Goal: Transaction & Acquisition: Download file/media

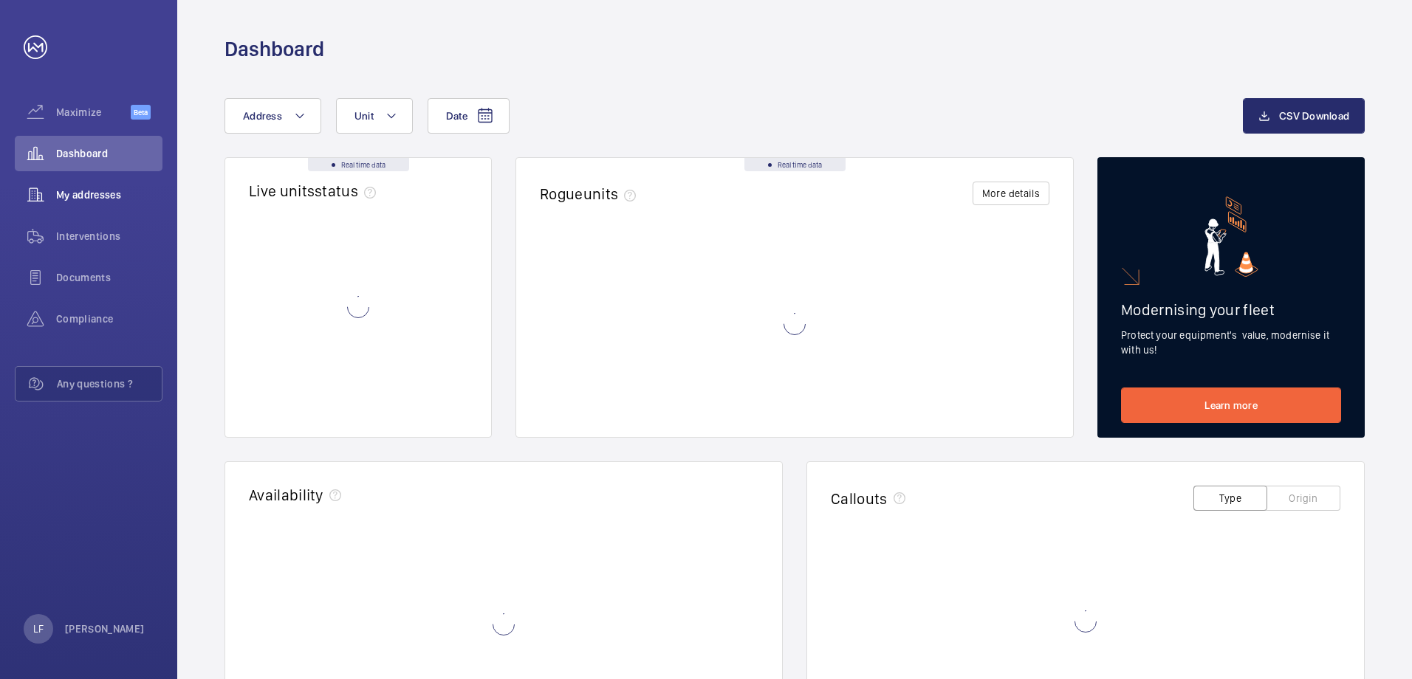
drag, startPoint x: 0, startPoint y: 0, endPoint x: 90, endPoint y: 200, distance: 219.5
click at [89, 200] on span "My addresses" at bounding box center [109, 195] width 106 height 15
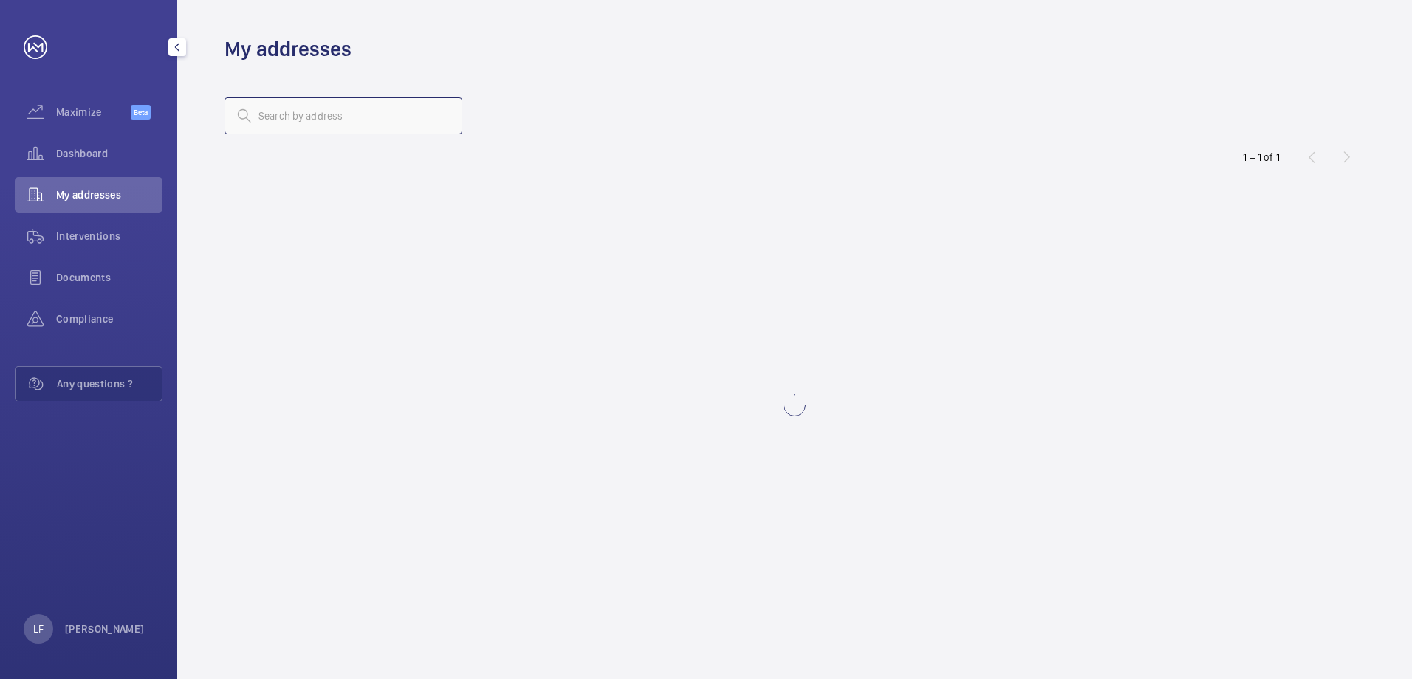
click at [285, 123] on input "text" at bounding box center [344, 115] width 238 height 37
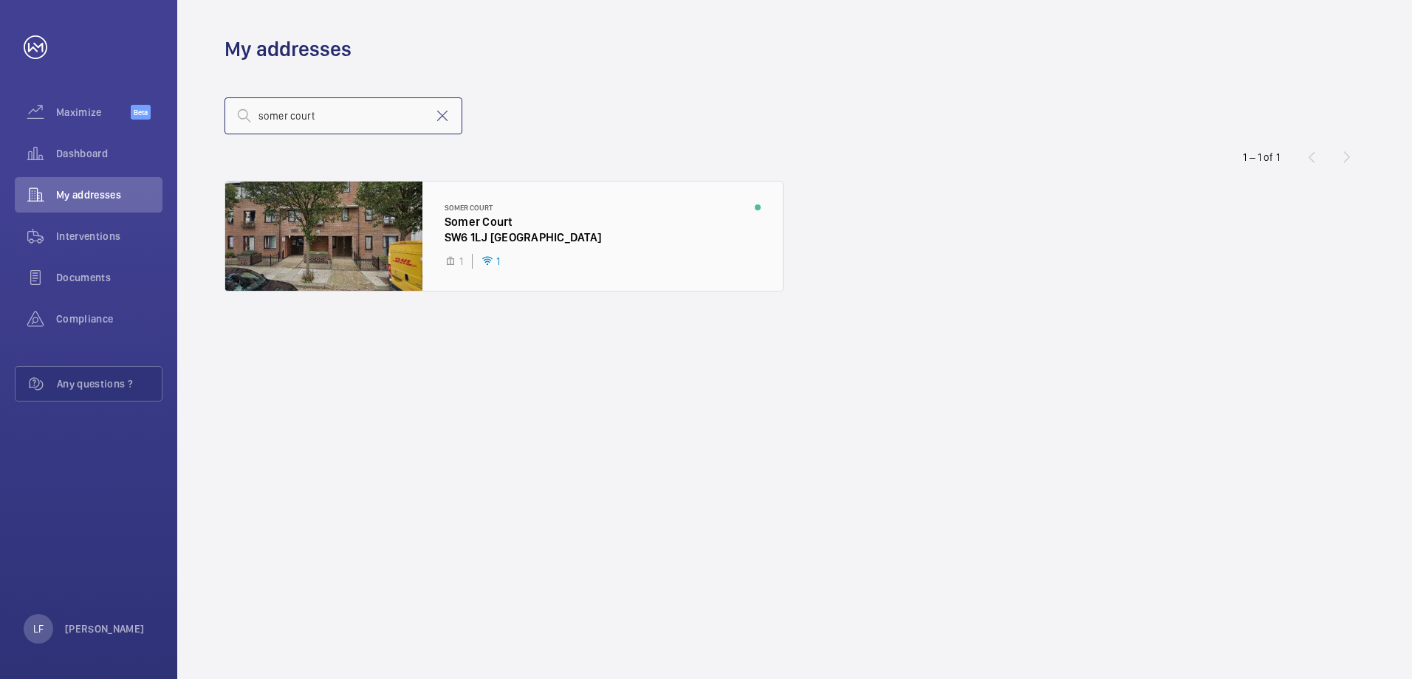
type input "somer court"
click at [512, 232] on div at bounding box center [504, 236] width 558 height 109
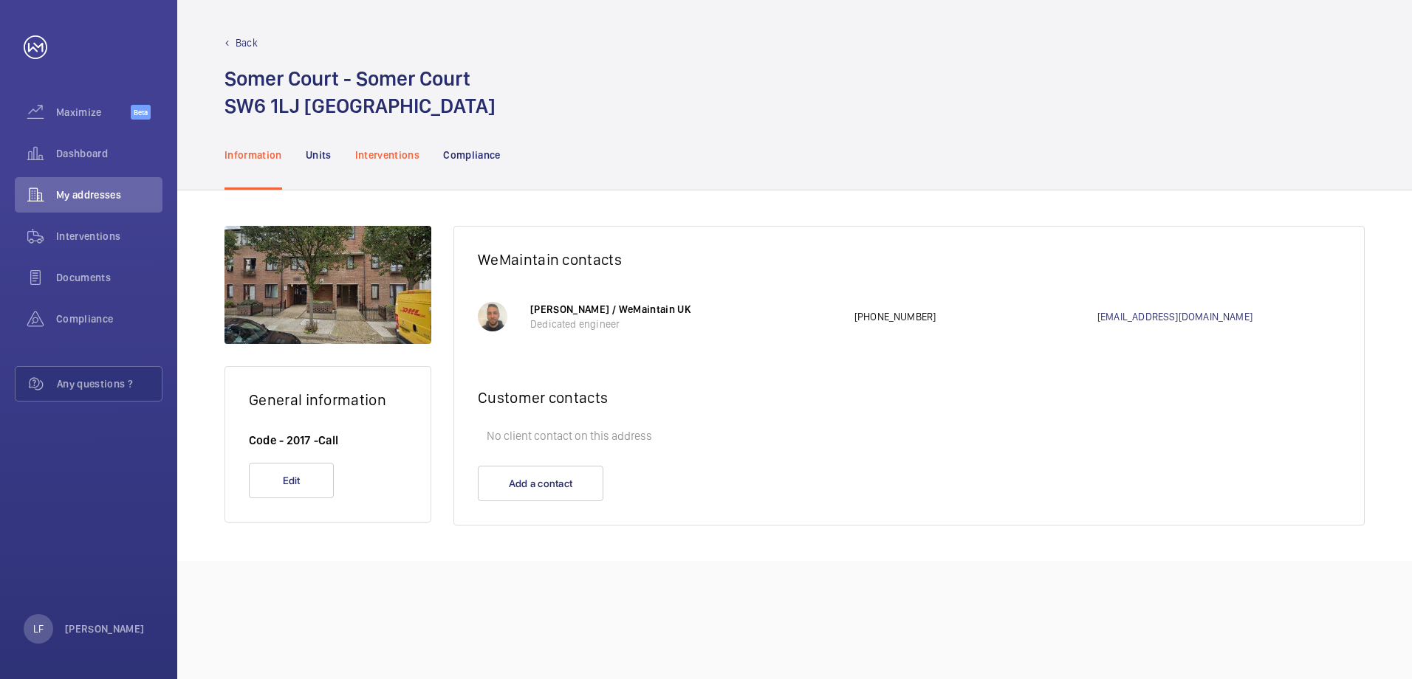
click at [397, 159] on p "Interventions" at bounding box center [387, 155] width 65 height 15
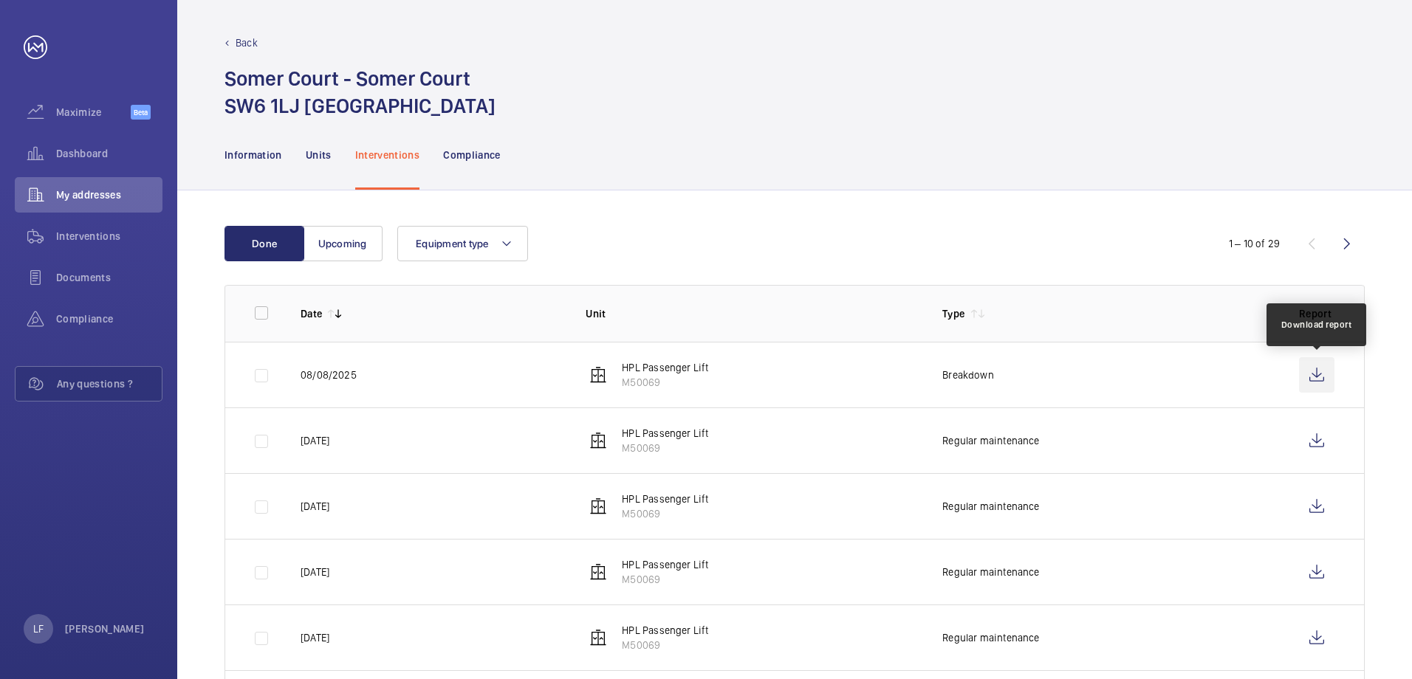
click at [1316, 381] on wm-front-icon-button at bounding box center [1316, 374] width 35 height 35
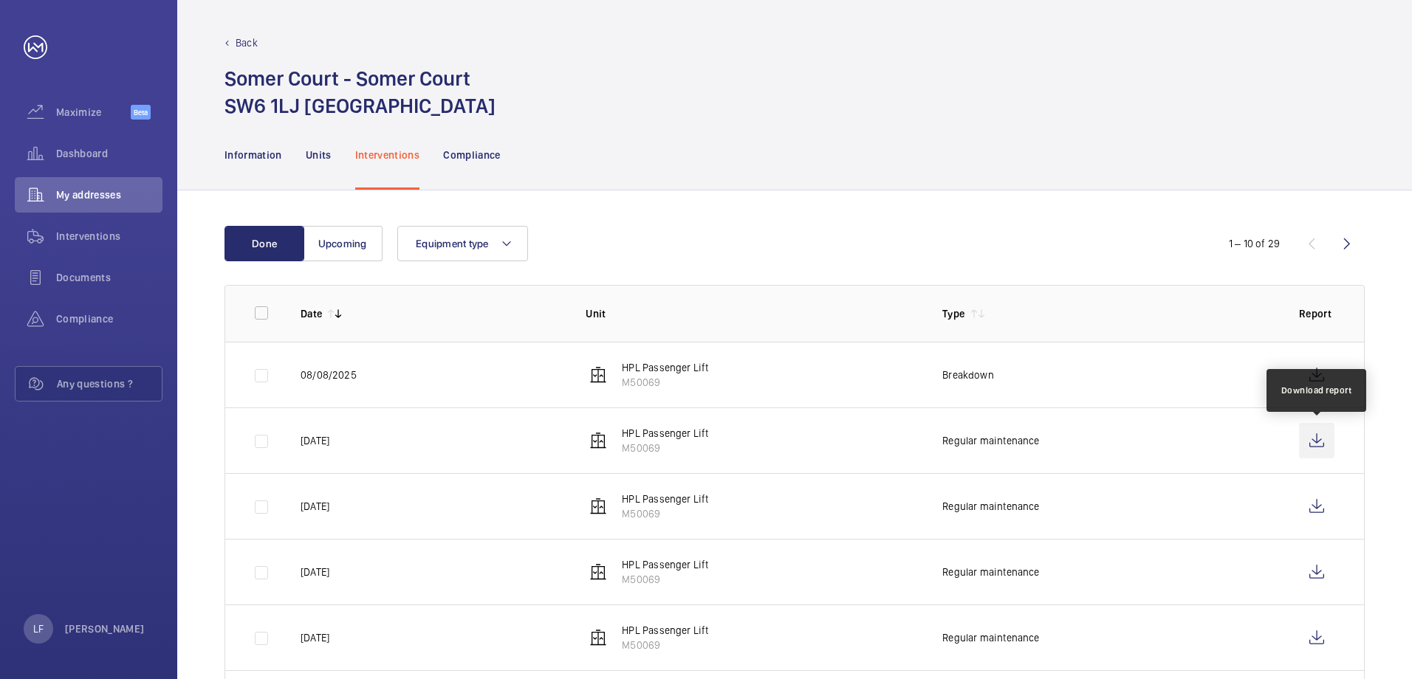
click at [1317, 448] on wm-front-icon-button at bounding box center [1316, 440] width 35 height 35
click at [1335, 504] on td at bounding box center [1319, 506] width 89 height 66
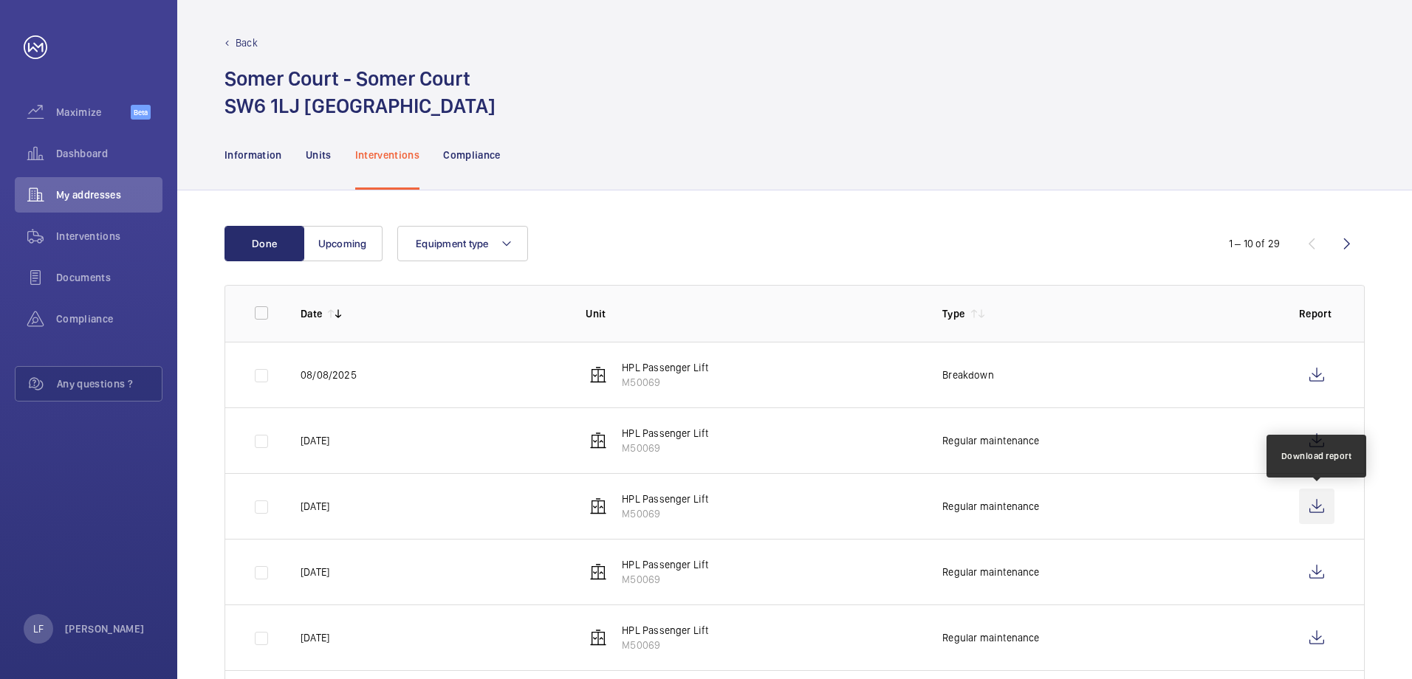
click at [1324, 510] on wm-front-icon-button at bounding box center [1316, 506] width 35 height 35
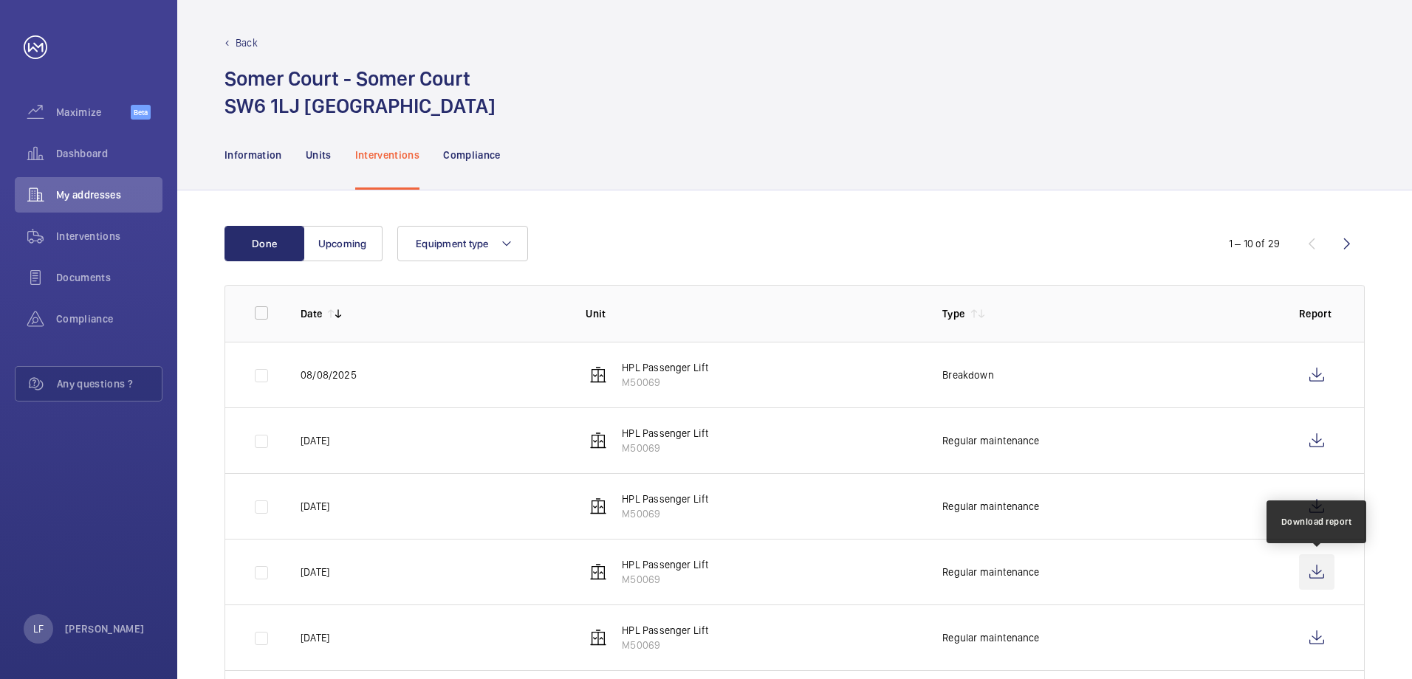
click at [1316, 568] on wm-front-icon-button at bounding box center [1316, 572] width 35 height 35
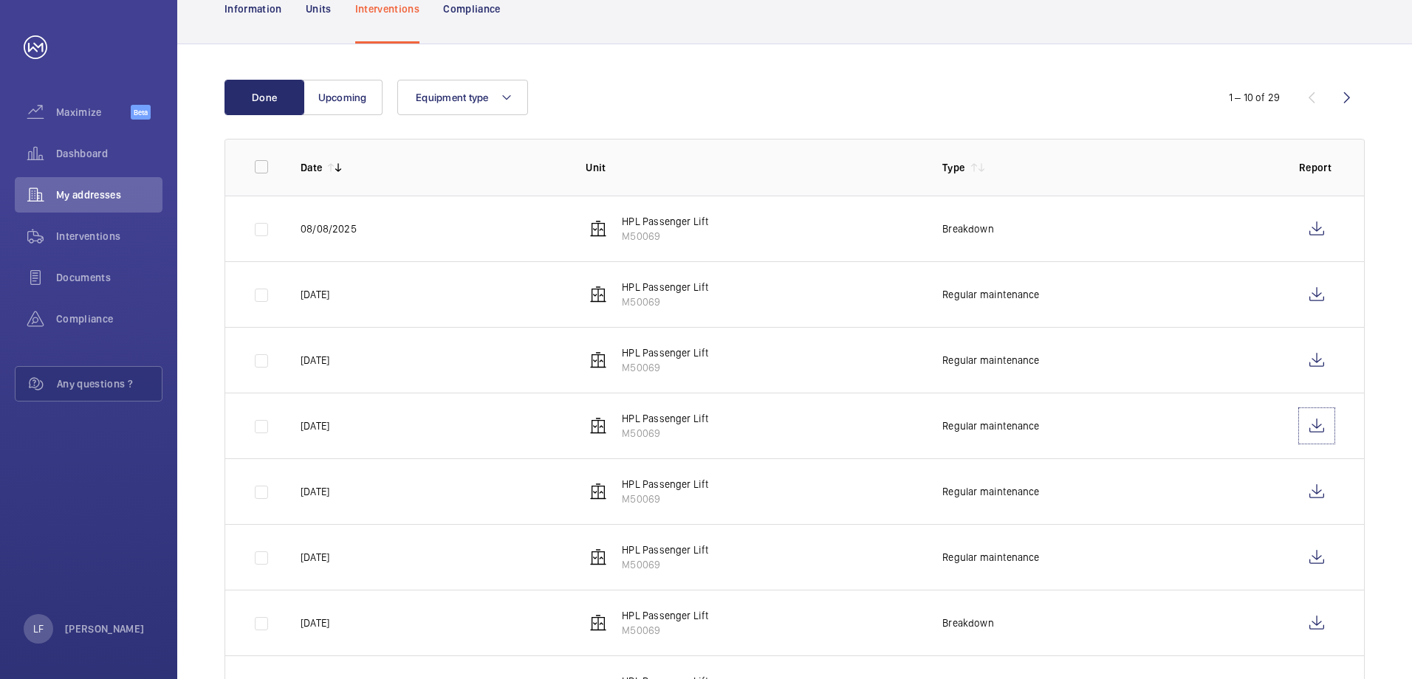
scroll to position [148, 0]
click at [1306, 492] on wm-front-icon-button at bounding box center [1316, 490] width 35 height 35
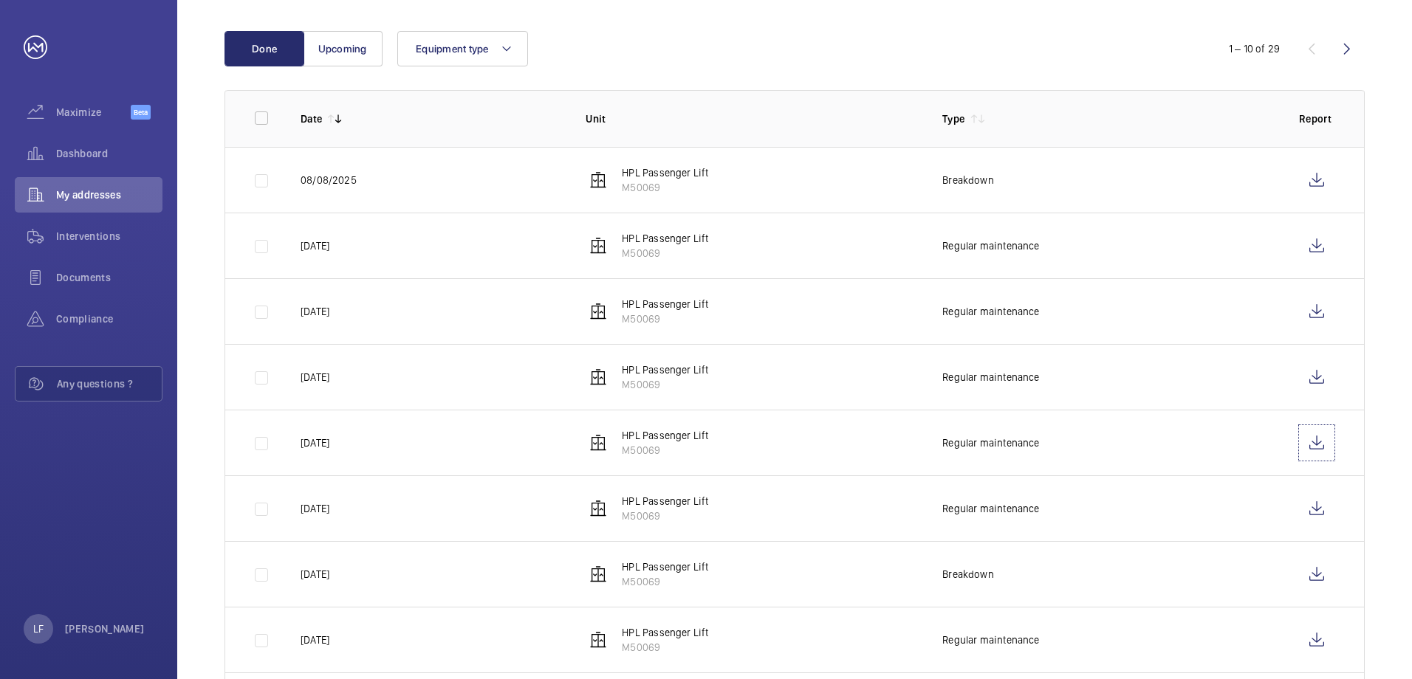
scroll to position [222, 0]
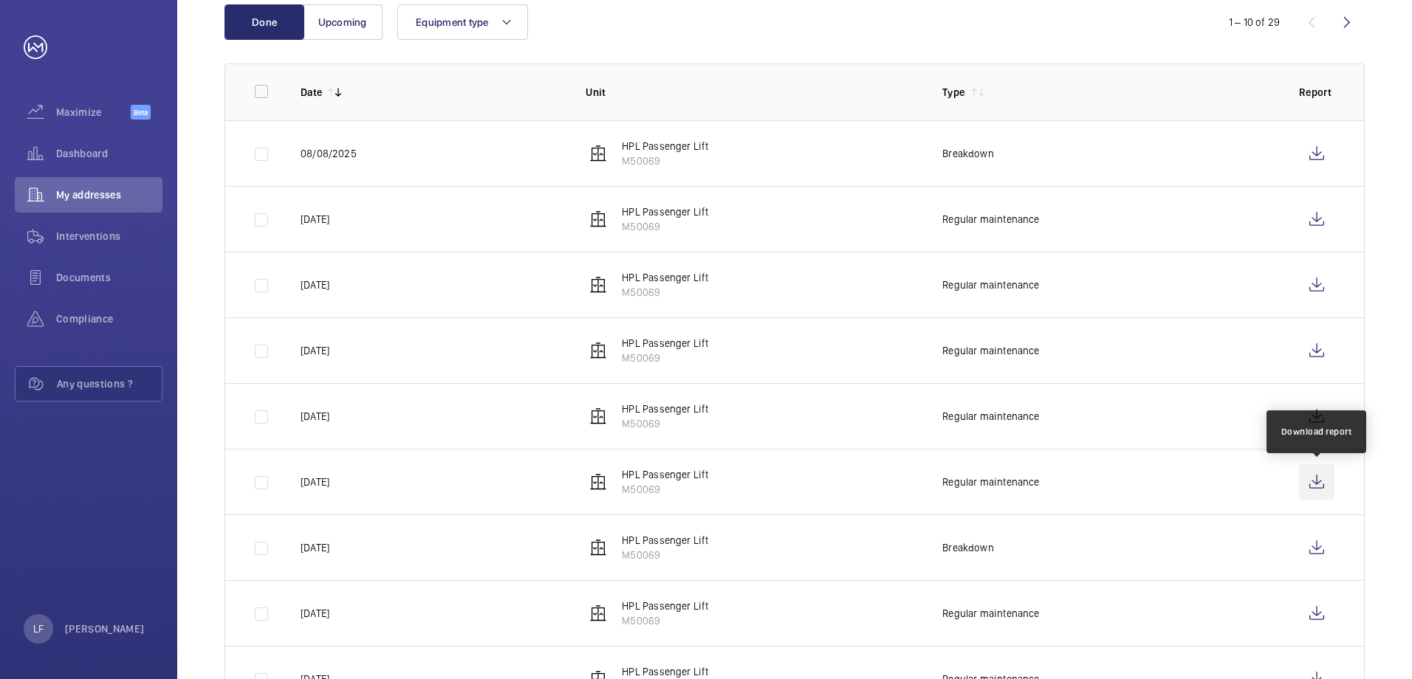
click at [1312, 476] on wm-front-icon-button at bounding box center [1316, 482] width 35 height 35
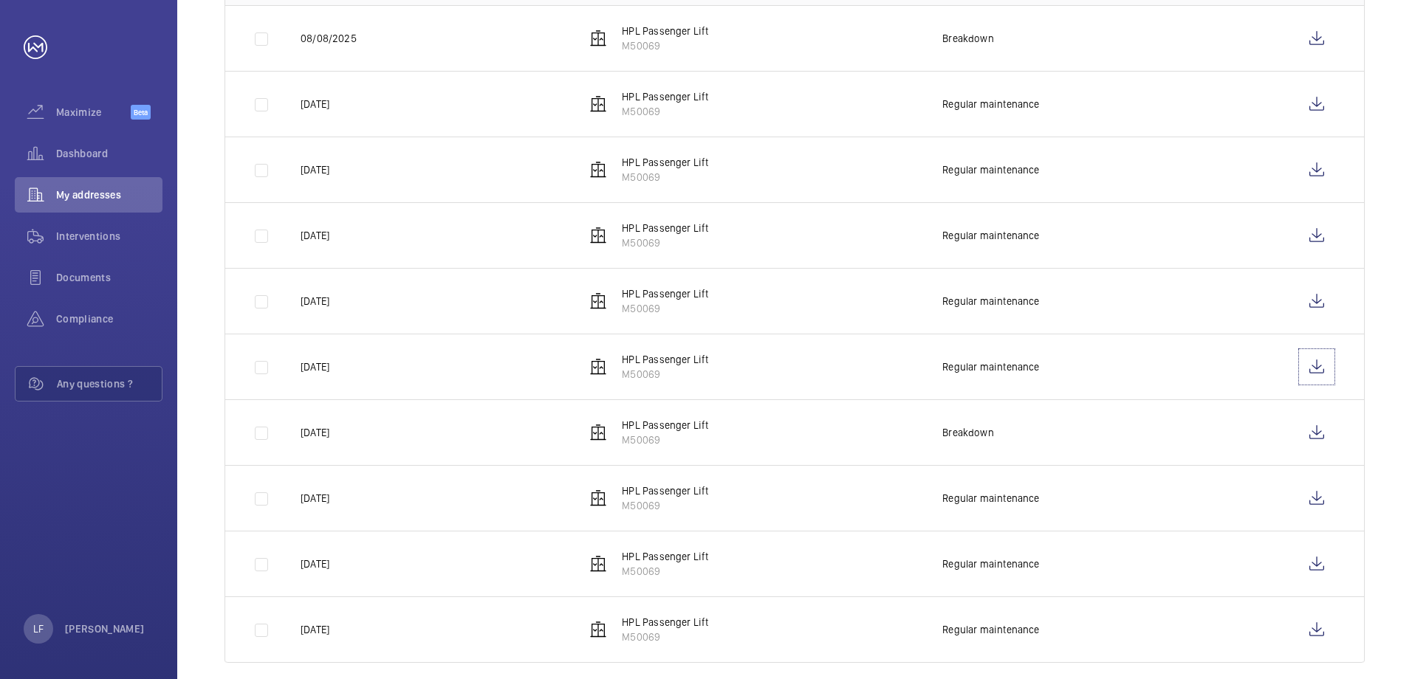
scroll to position [356, 0]
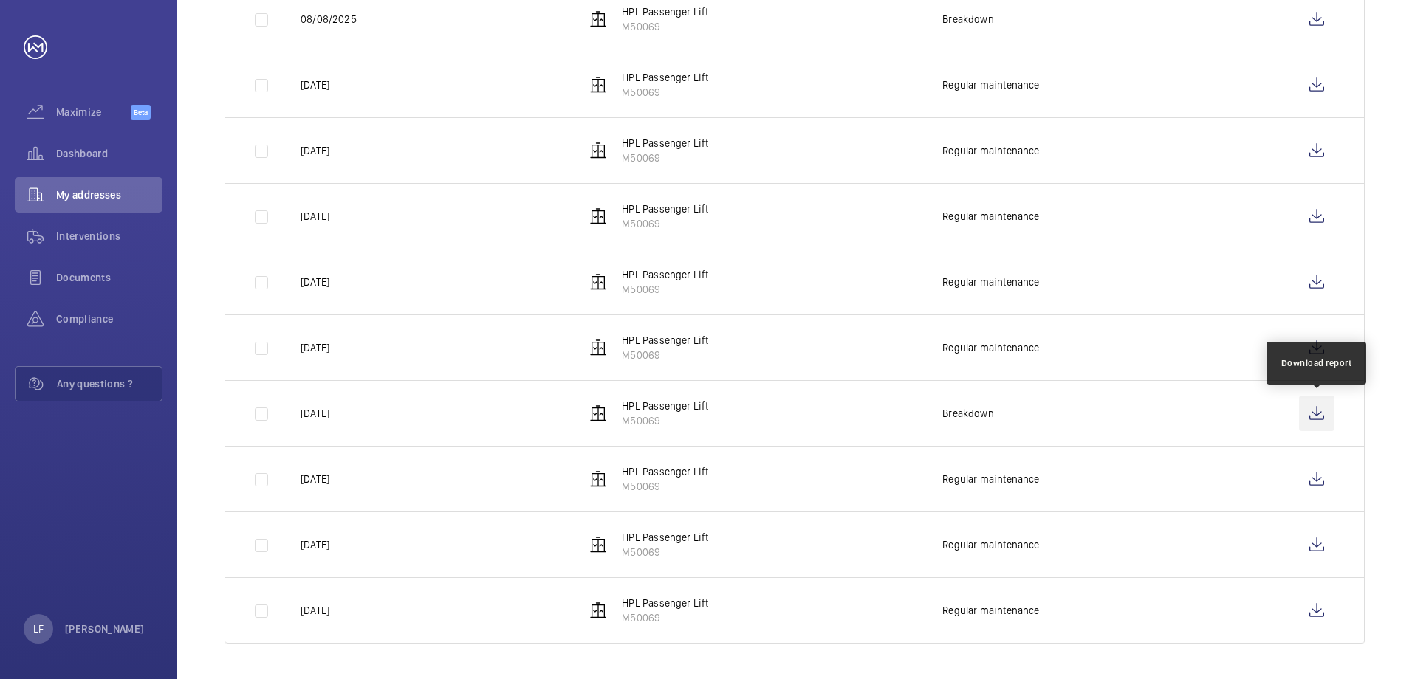
click at [1306, 411] on wm-front-icon-button at bounding box center [1316, 413] width 35 height 35
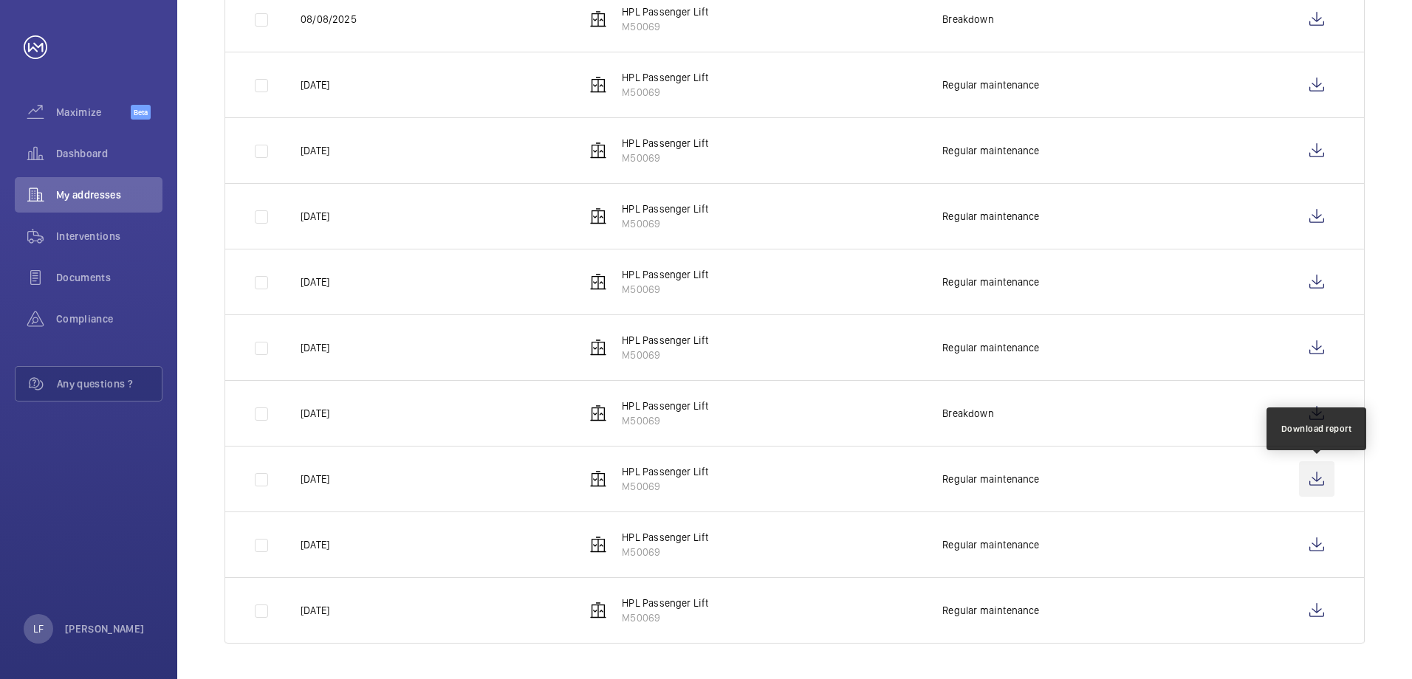
click at [1314, 479] on wm-front-icon-button at bounding box center [1316, 479] width 35 height 35
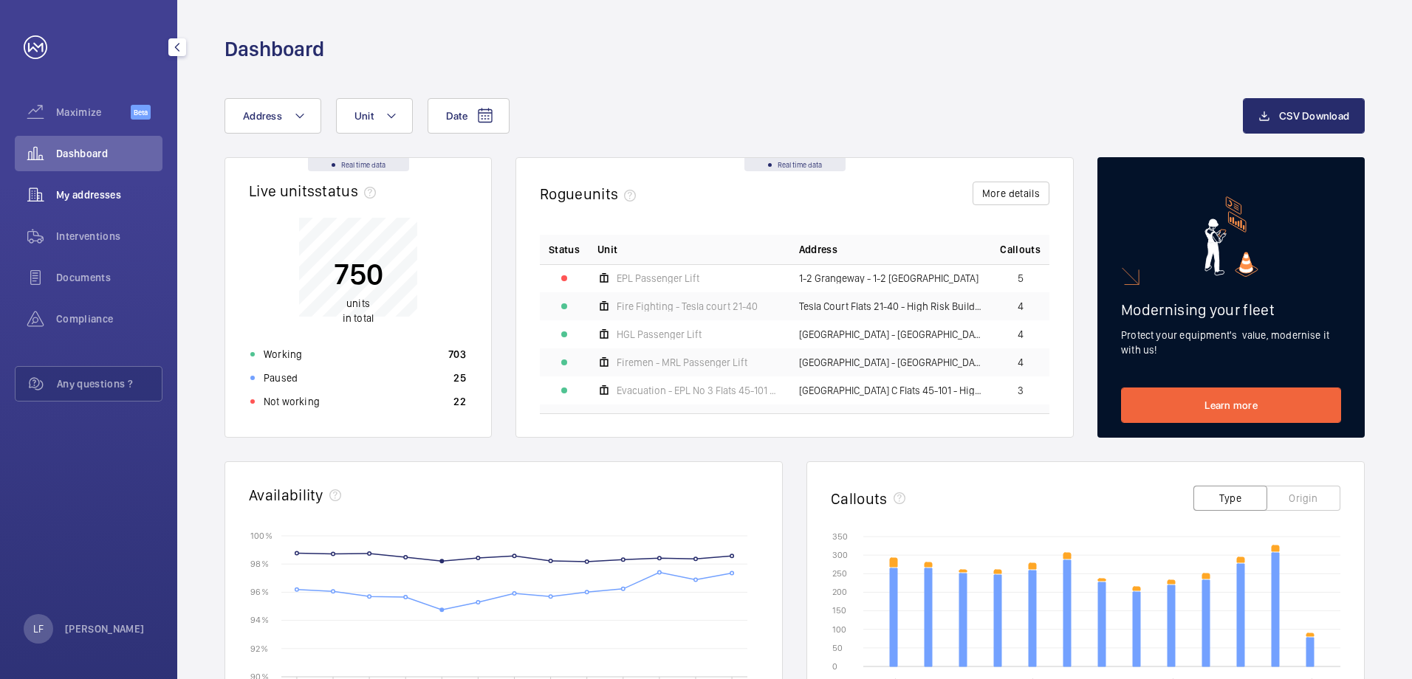
click at [100, 192] on span "My addresses" at bounding box center [109, 195] width 106 height 15
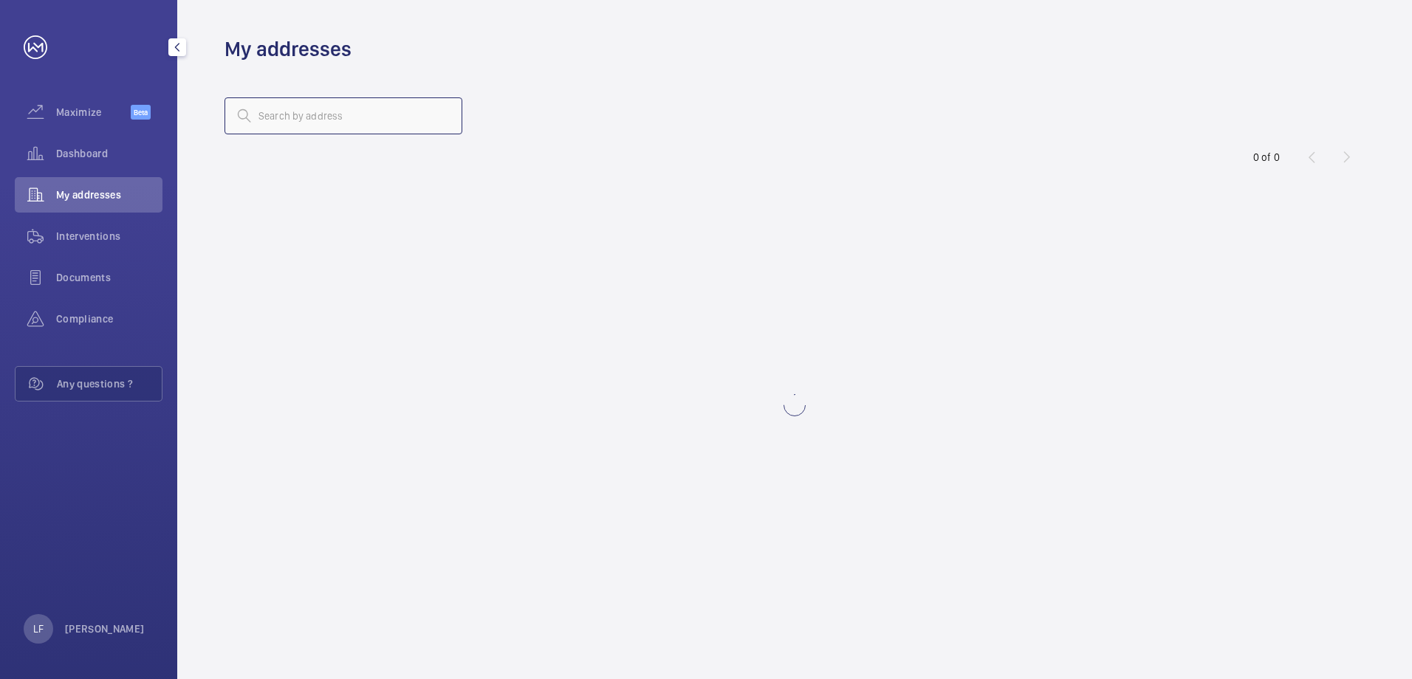
click at [293, 120] on input "text" at bounding box center [344, 115] width 238 height 37
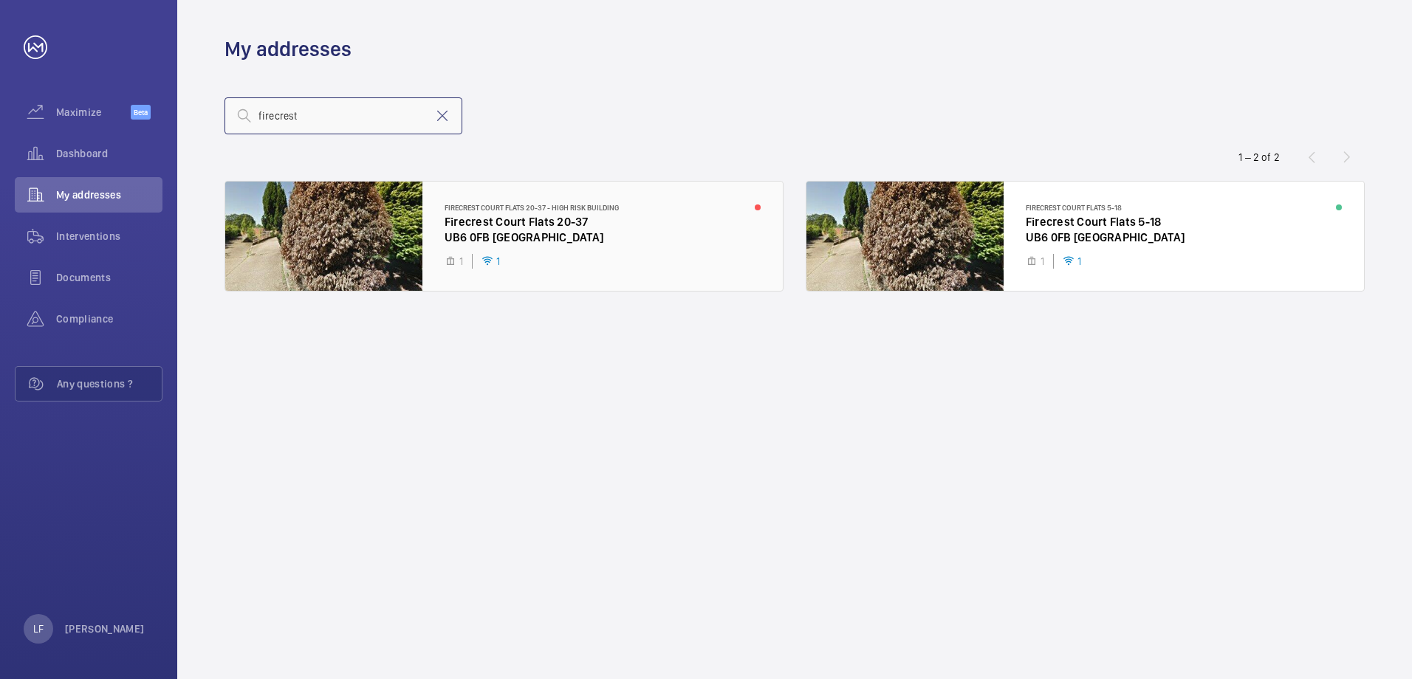
type input "firecrest"
click at [510, 239] on div at bounding box center [504, 236] width 558 height 109
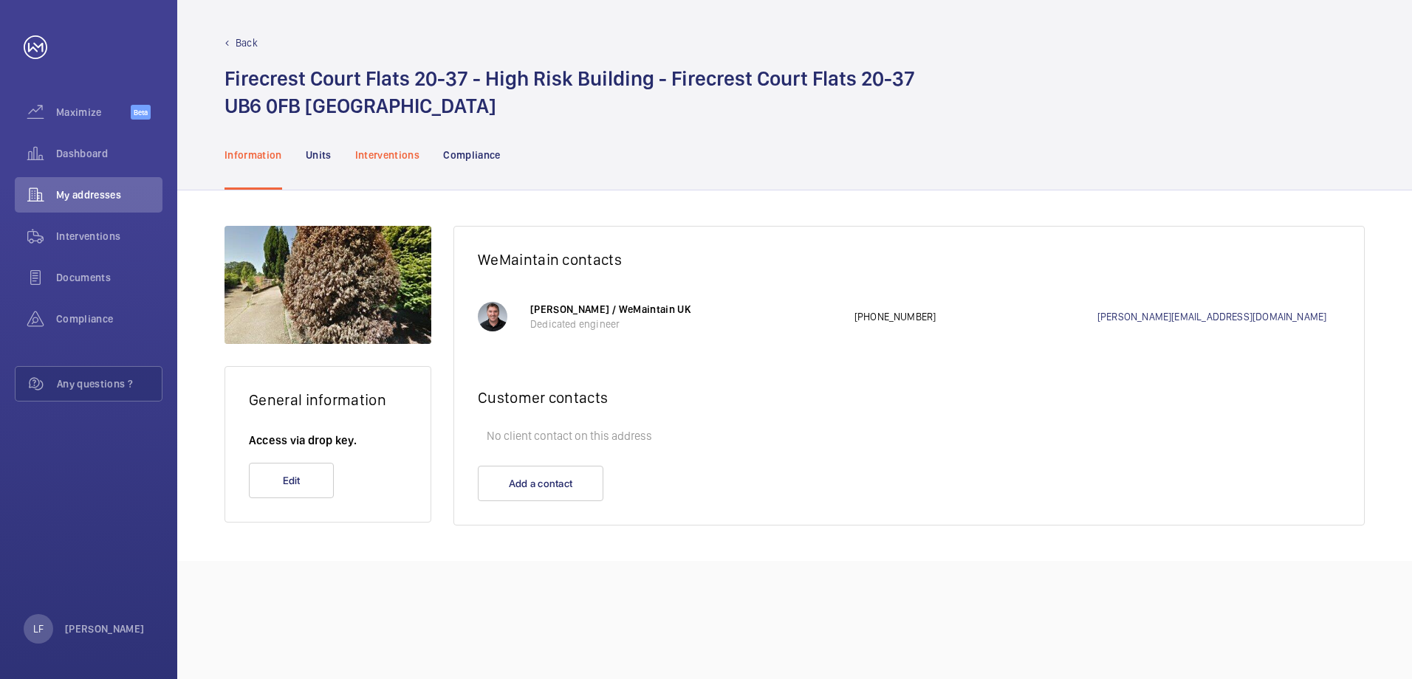
click at [398, 150] on p "Interventions" at bounding box center [387, 155] width 65 height 15
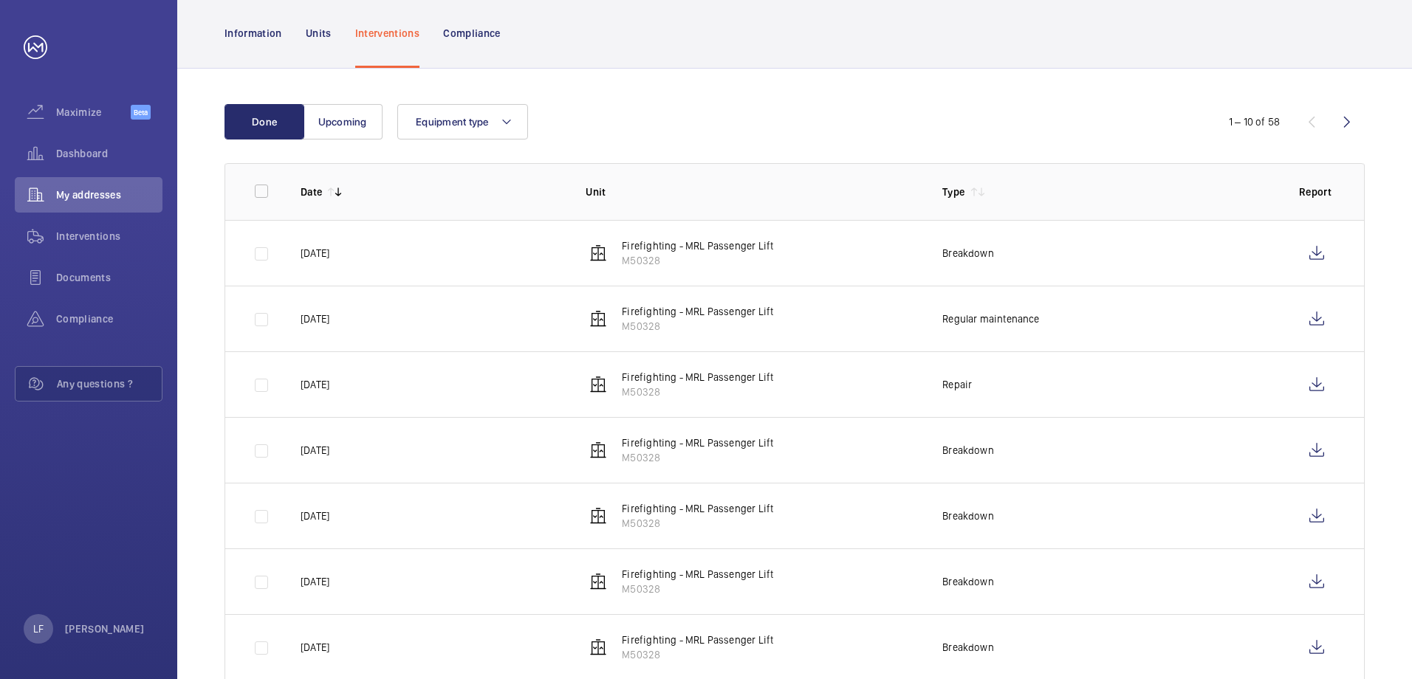
scroll to position [148, 0]
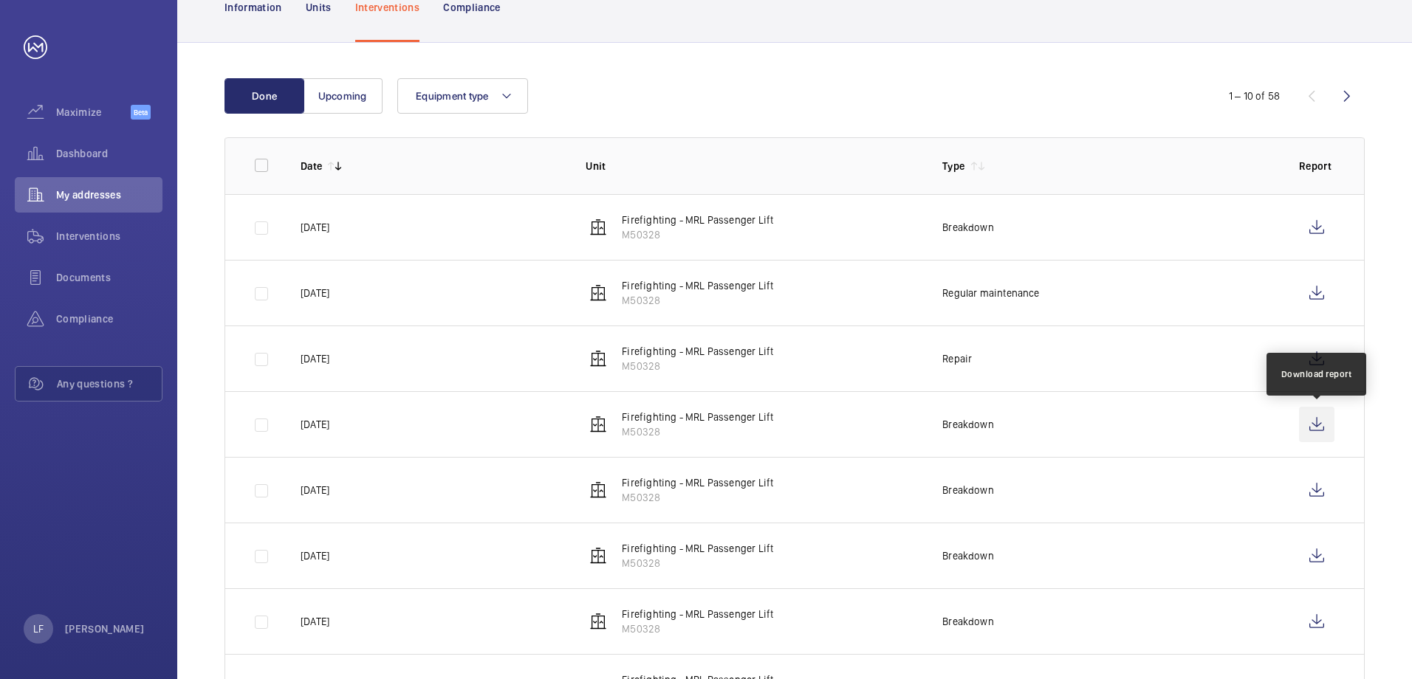
click at [1305, 432] on wm-front-icon-button at bounding box center [1316, 424] width 35 height 35
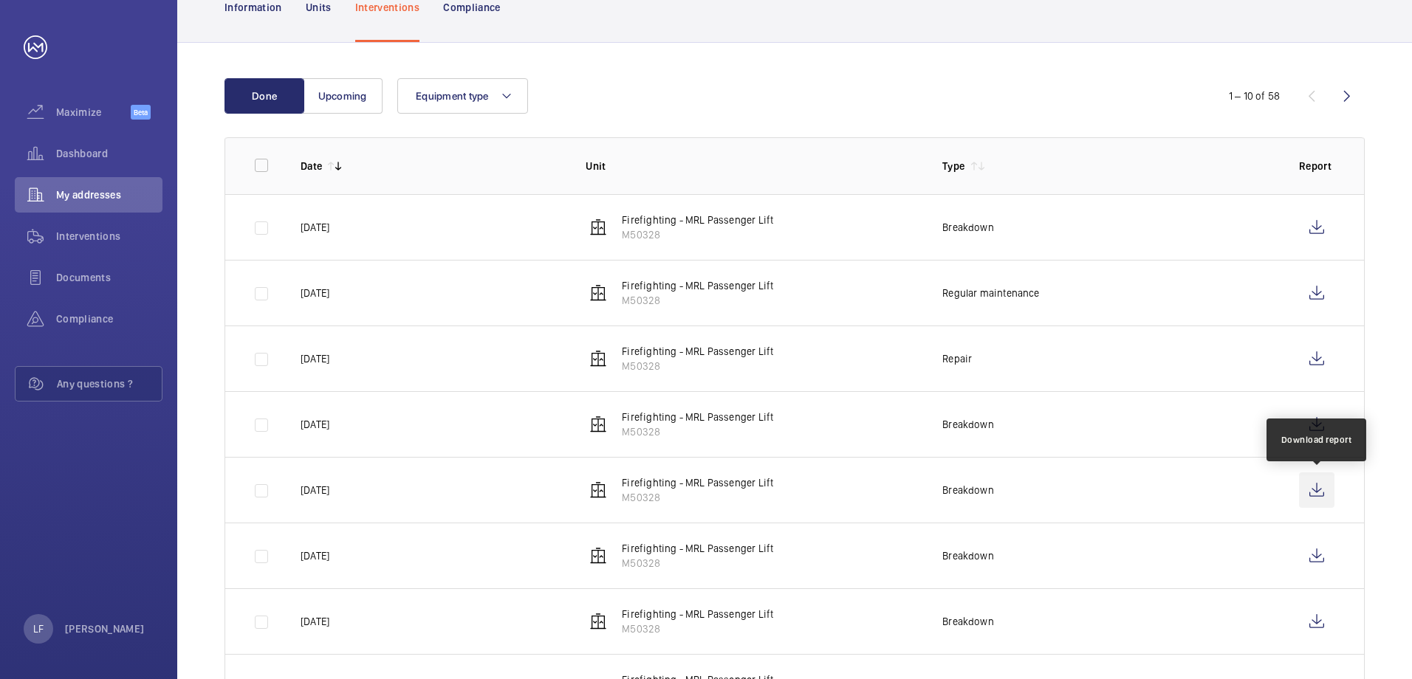
click at [1313, 484] on wm-front-icon-button at bounding box center [1316, 490] width 35 height 35
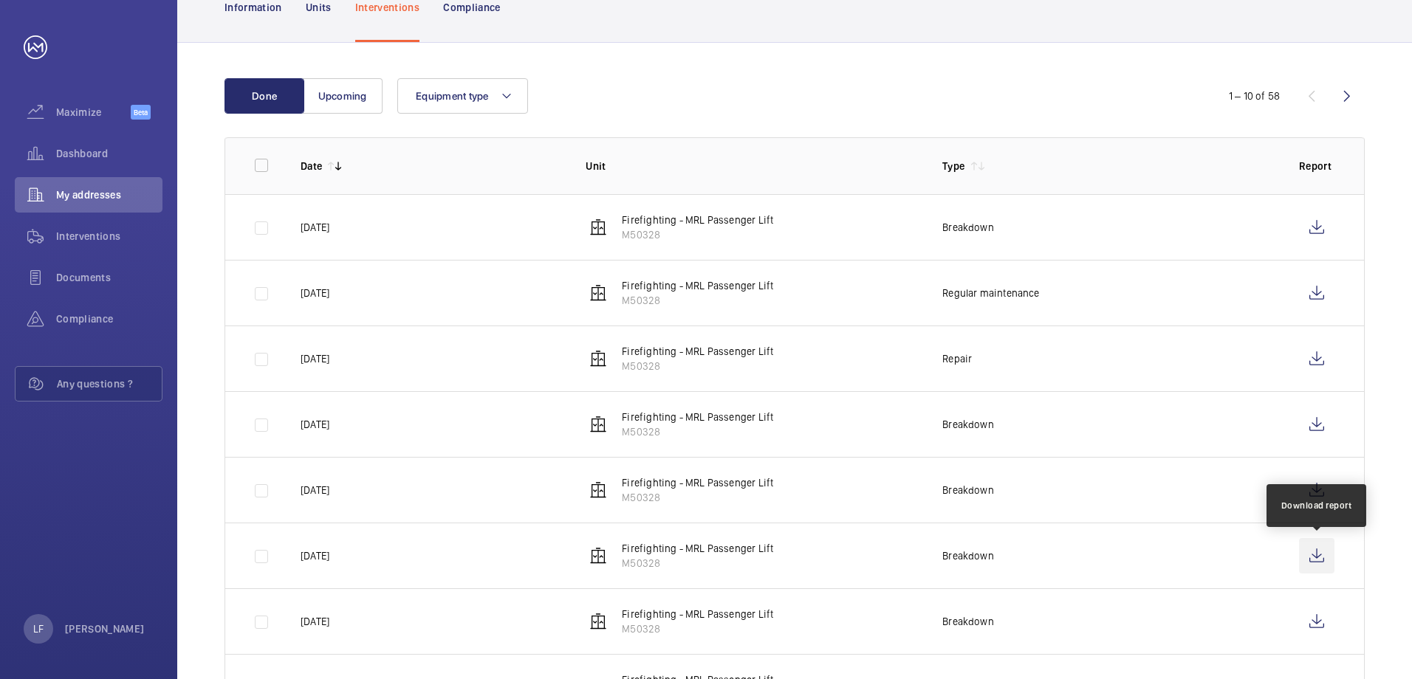
click at [1322, 558] on wm-front-icon-button at bounding box center [1316, 555] width 35 height 35
click at [1305, 617] on wm-front-icon-button at bounding box center [1316, 621] width 35 height 35
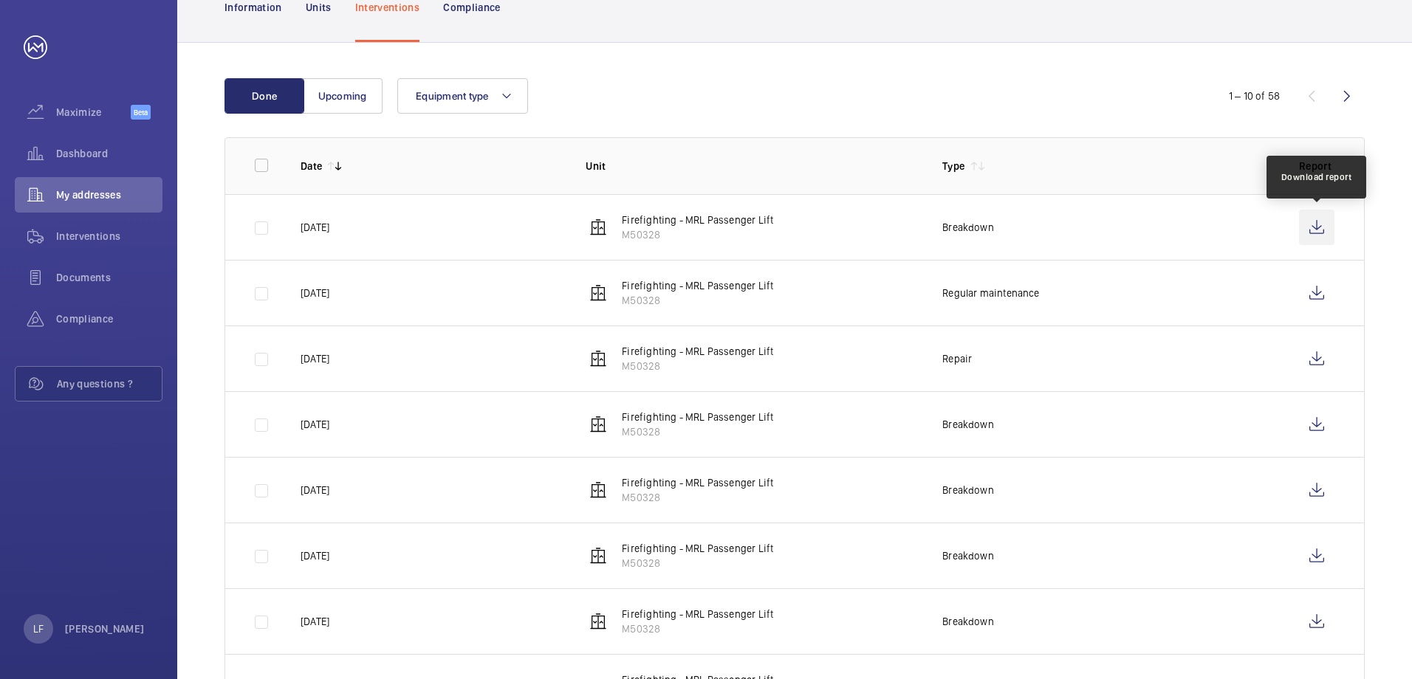
click at [1325, 236] on wm-front-icon-button at bounding box center [1316, 227] width 35 height 35
